Goal: Task Accomplishment & Management: Manage account settings

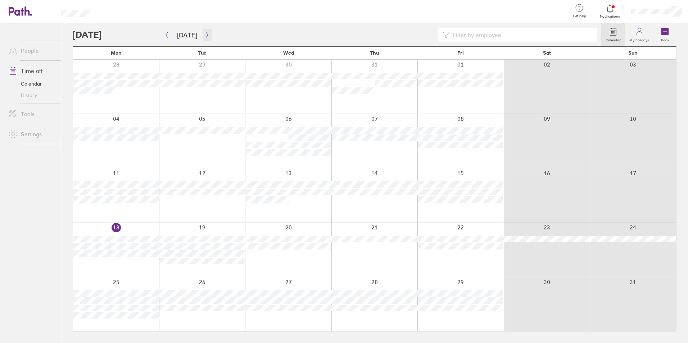
click at [205, 36] on icon "button" at bounding box center [206, 35] width 5 height 6
